Goal: Information Seeking & Learning: Check status

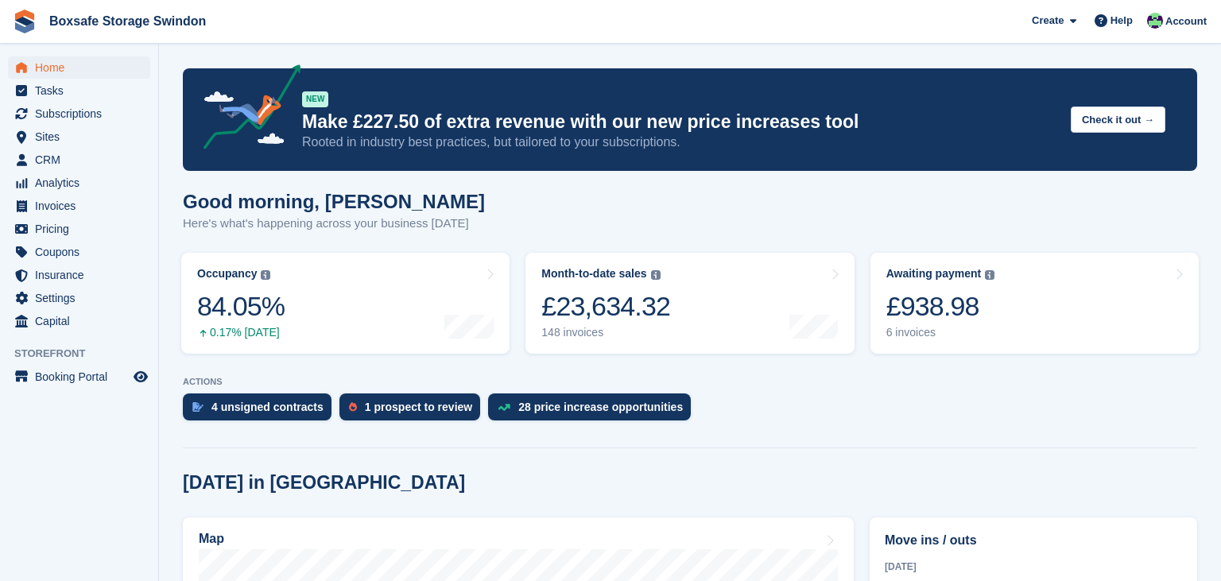
scroll to position [420, 0]
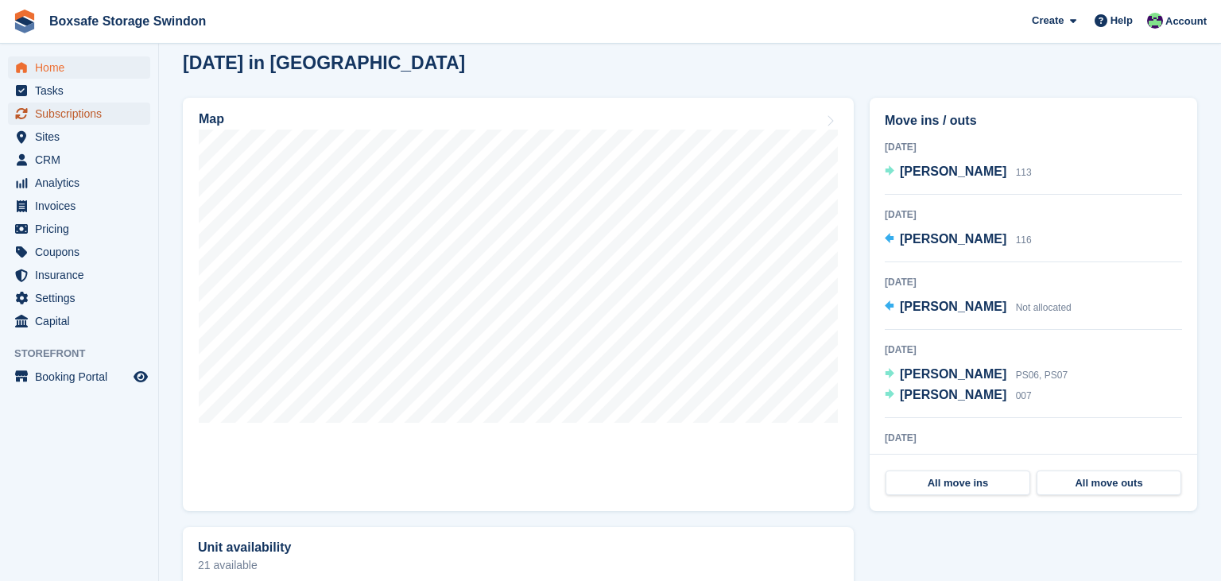
click at [116, 113] on span "Subscriptions" at bounding box center [82, 114] width 95 height 22
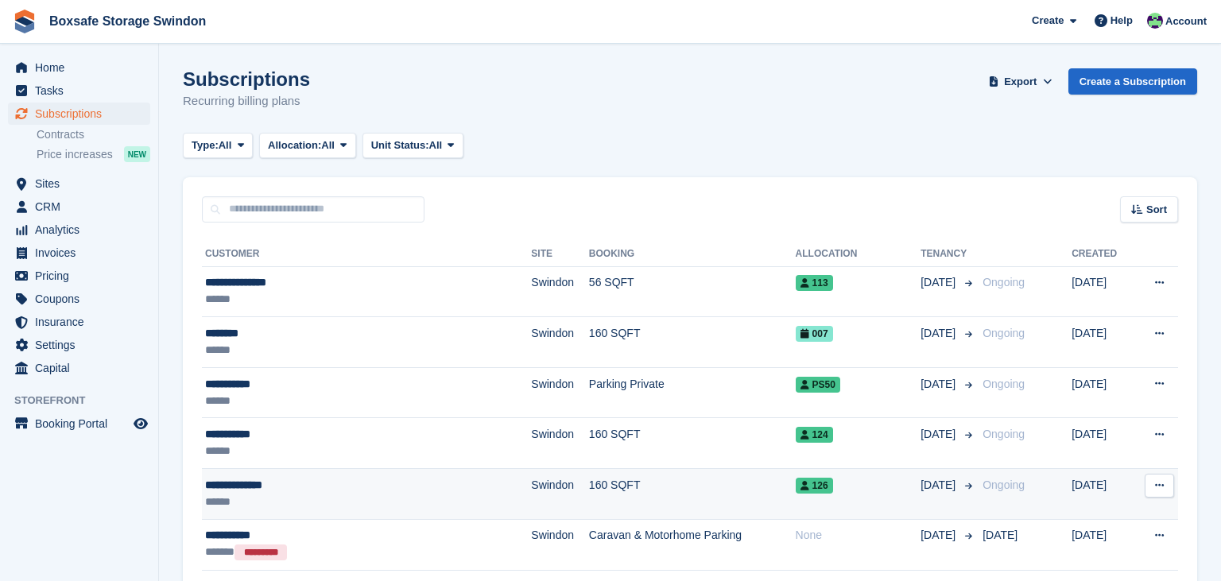
click at [795, 472] on td "126" at bounding box center [858, 494] width 126 height 51
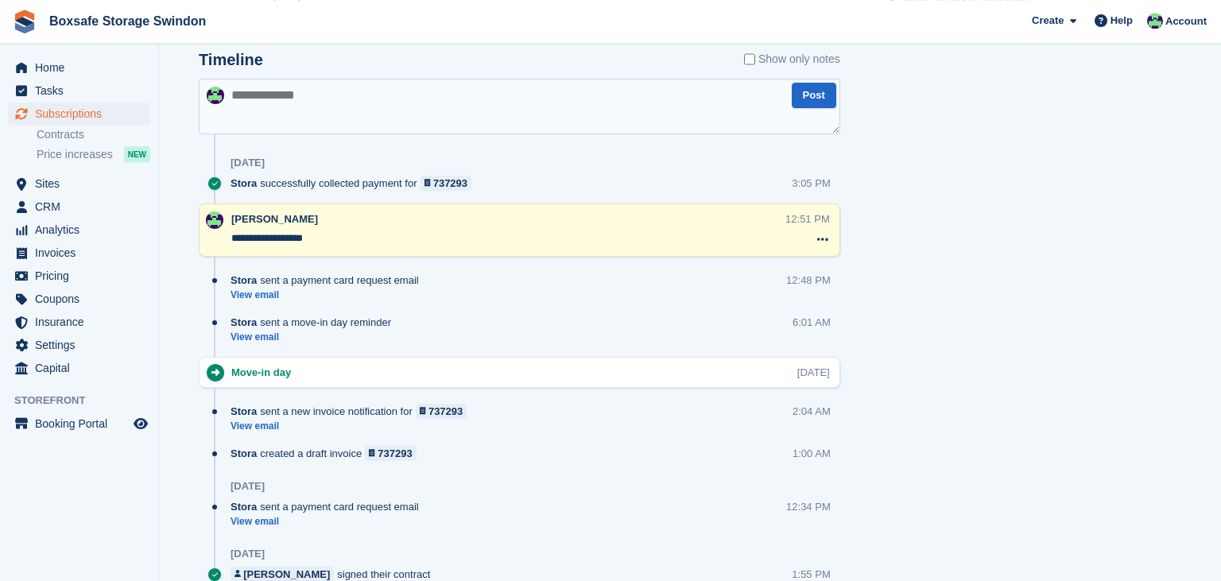
scroll to position [811, 0]
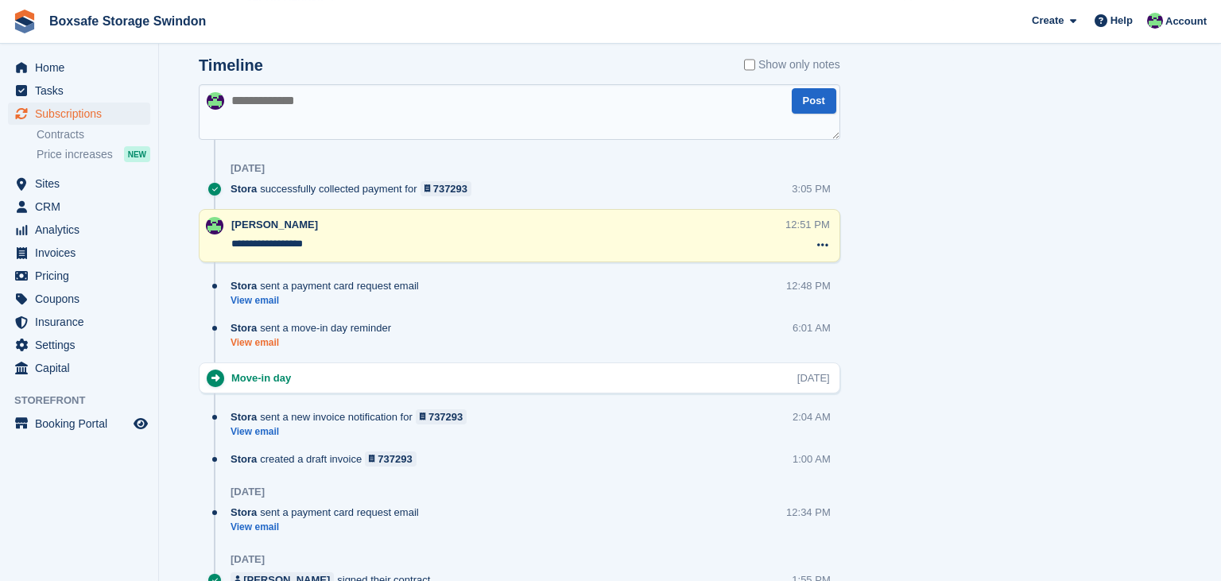
click at [260, 339] on link "View email" at bounding box center [314, 343] width 168 height 14
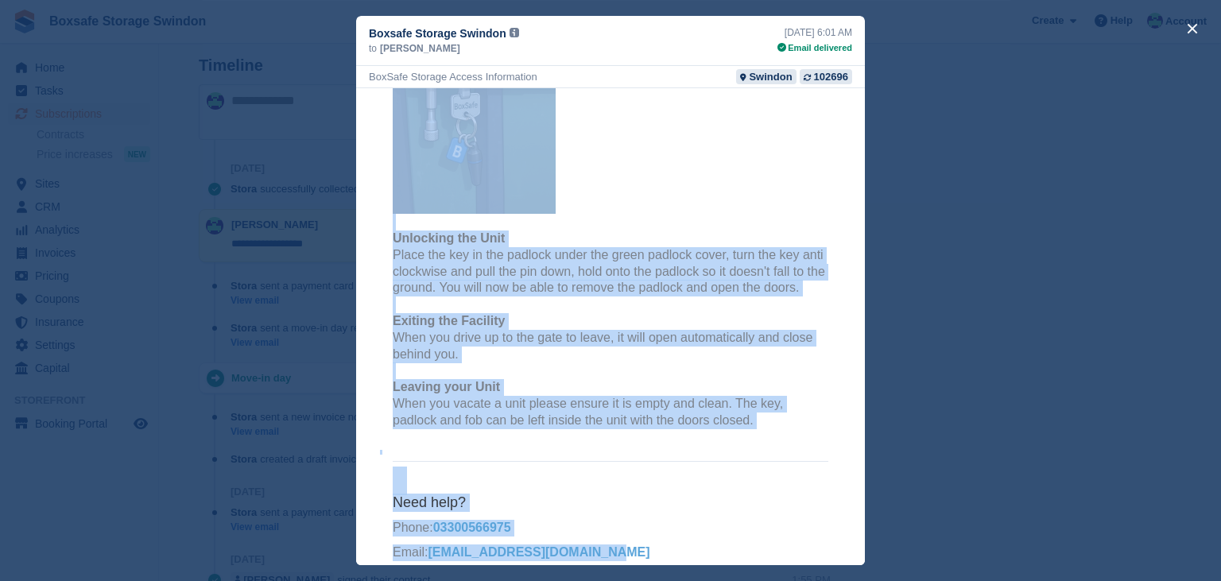
scroll to position [3, 0]
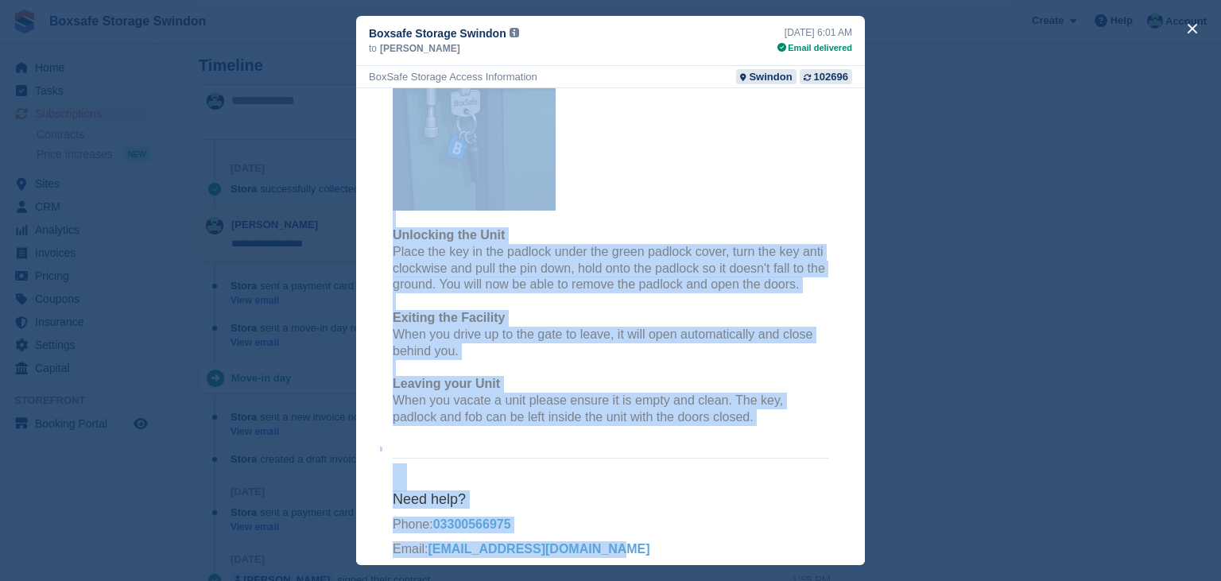
drag, startPoint x: 394, startPoint y: 312, endPoint x: 661, endPoint y: 579, distance: 377.6
copy td "Your move day is here. Hello Devender Kumar, Today you can move into your 160 S…"
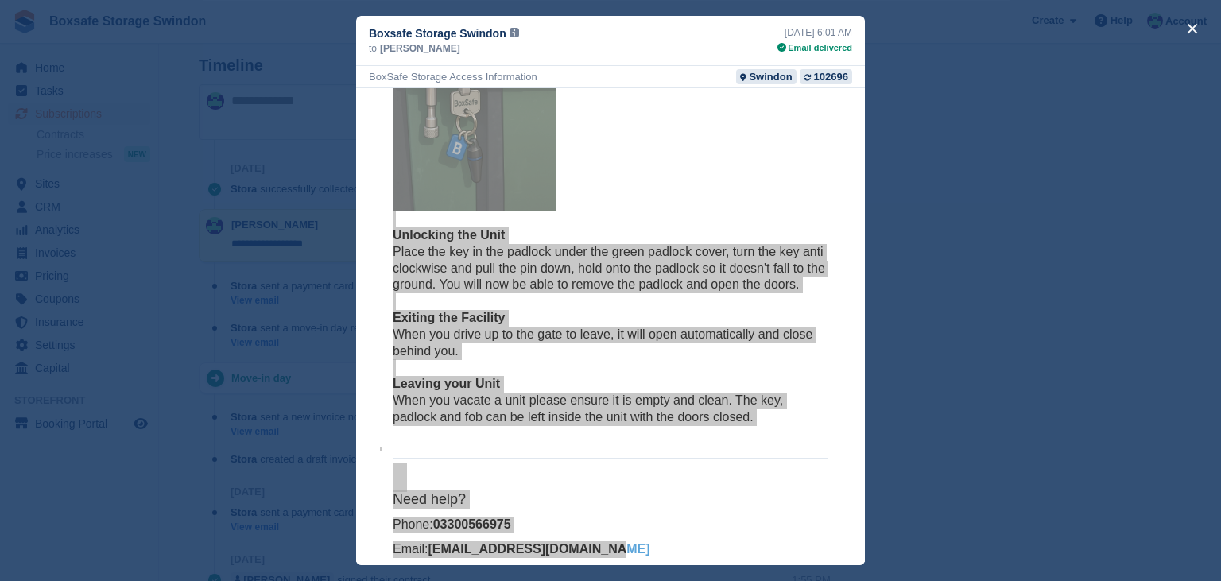
click at [921, 425] on div "close" at bounding box center [610, 290] width 1221 height 581
